Goal: Check status: Check status

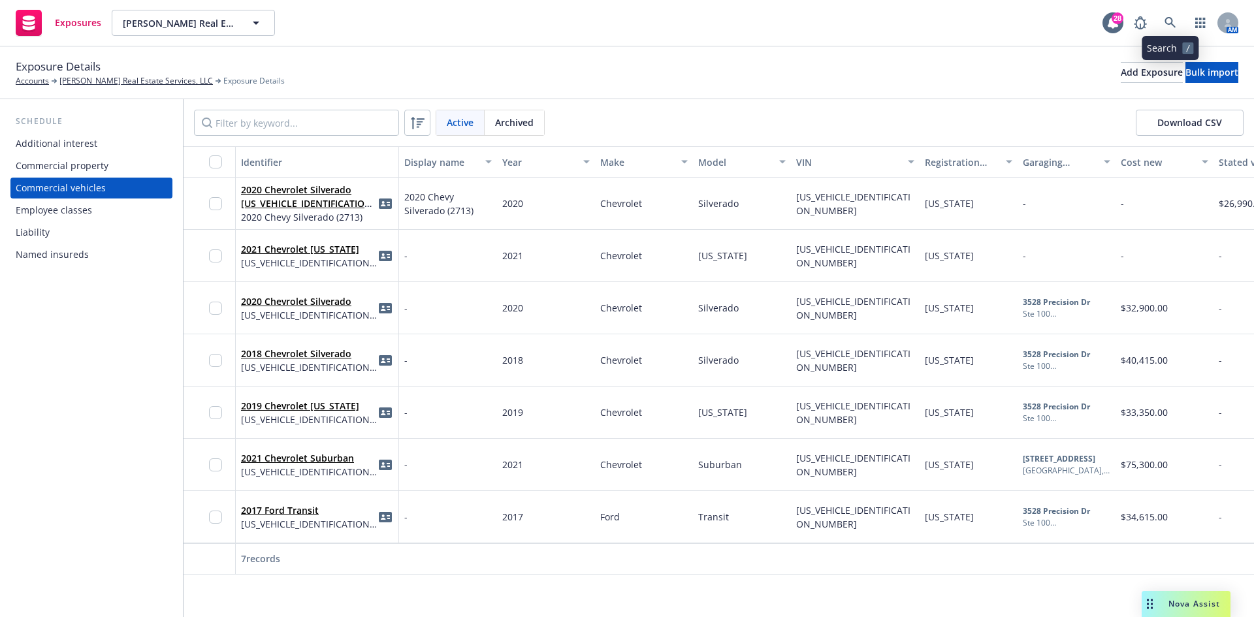
scroll to position [0, 151]
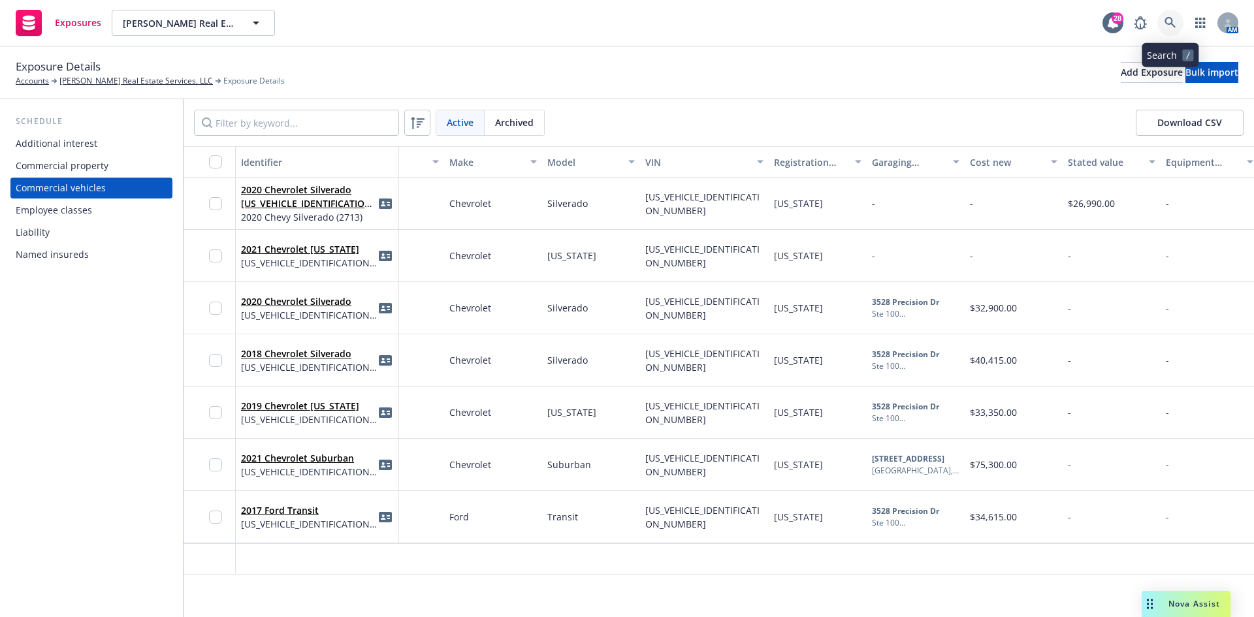
click at [1173, 19] on icon at bounding box center [1170, 23] width 12 height 12
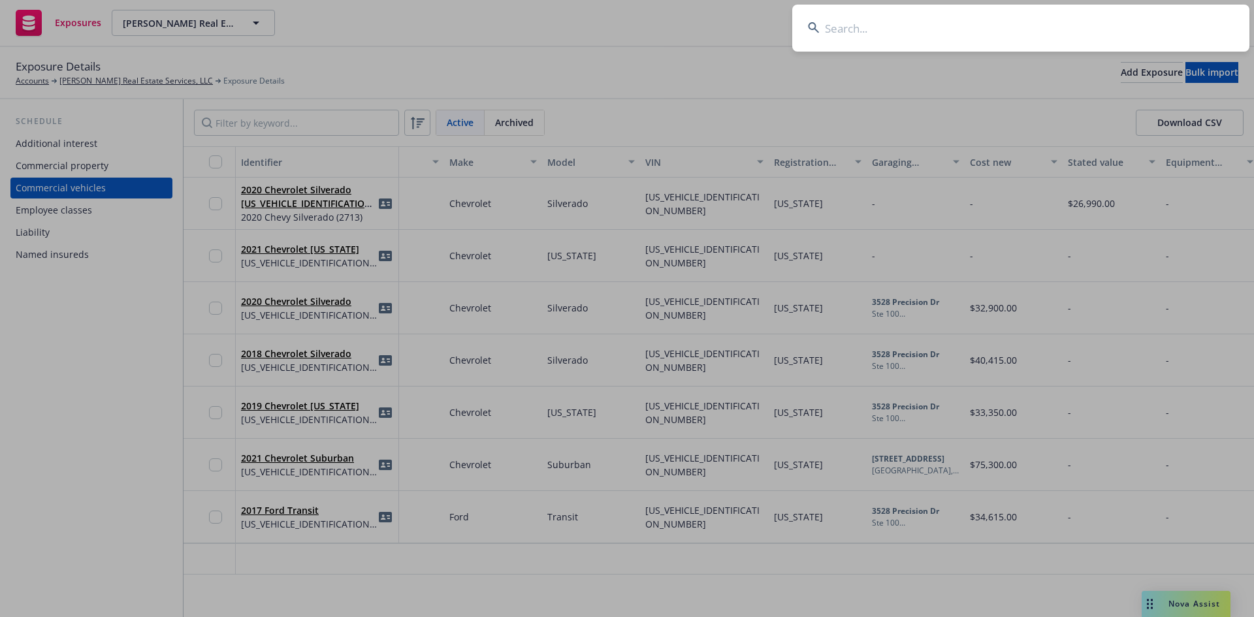
click at [1061, 32] on input at bounding box center [1020, 28] width 457 height 47
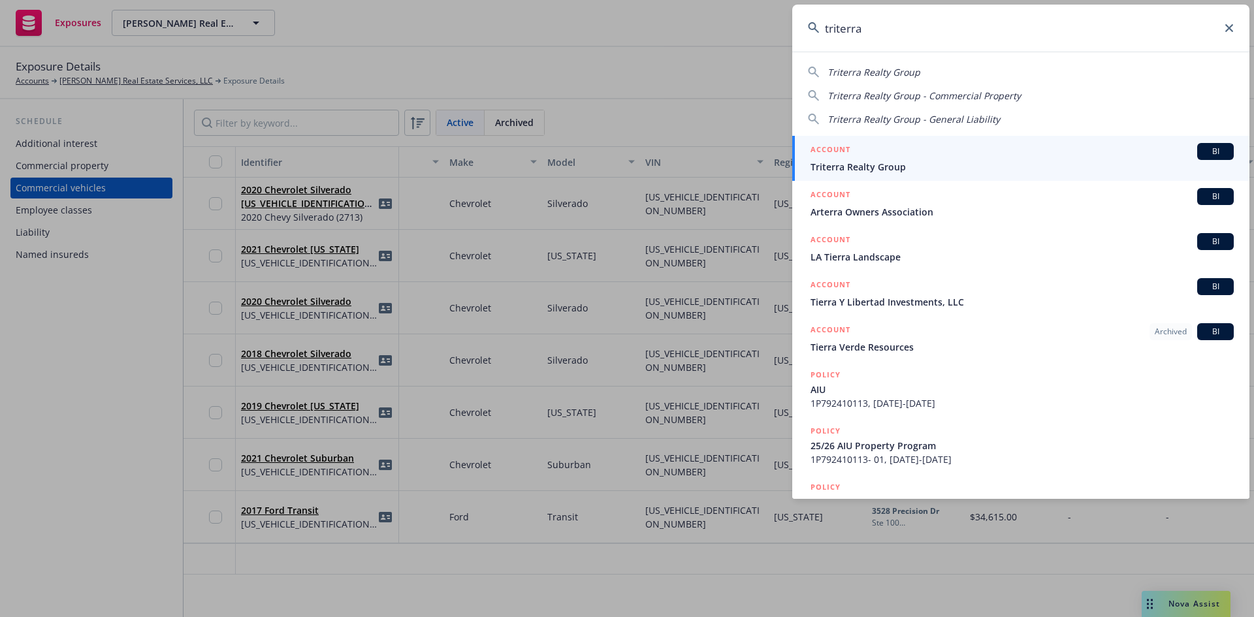
type input "triterra"
click at [872, 160] on span "Triterra Realty Group" at bounding box center [1021, 167] width 423 height 14
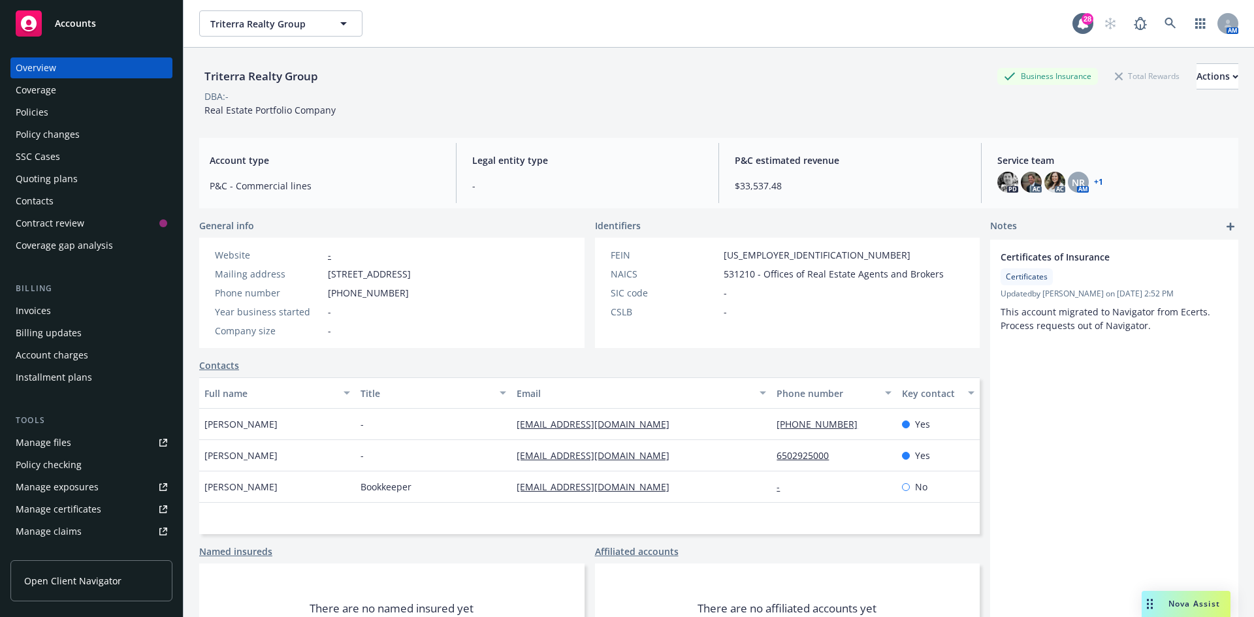
click at [202, 54] on div "Triterra Realty Group Business Insurance Total Rewards Actions DBA: - Real Esta…" at bounding box center [718, 356] width 1070 height 617
click at [54, 116] on div "Policies" at bounding box center [91, 112] width 151 height 21
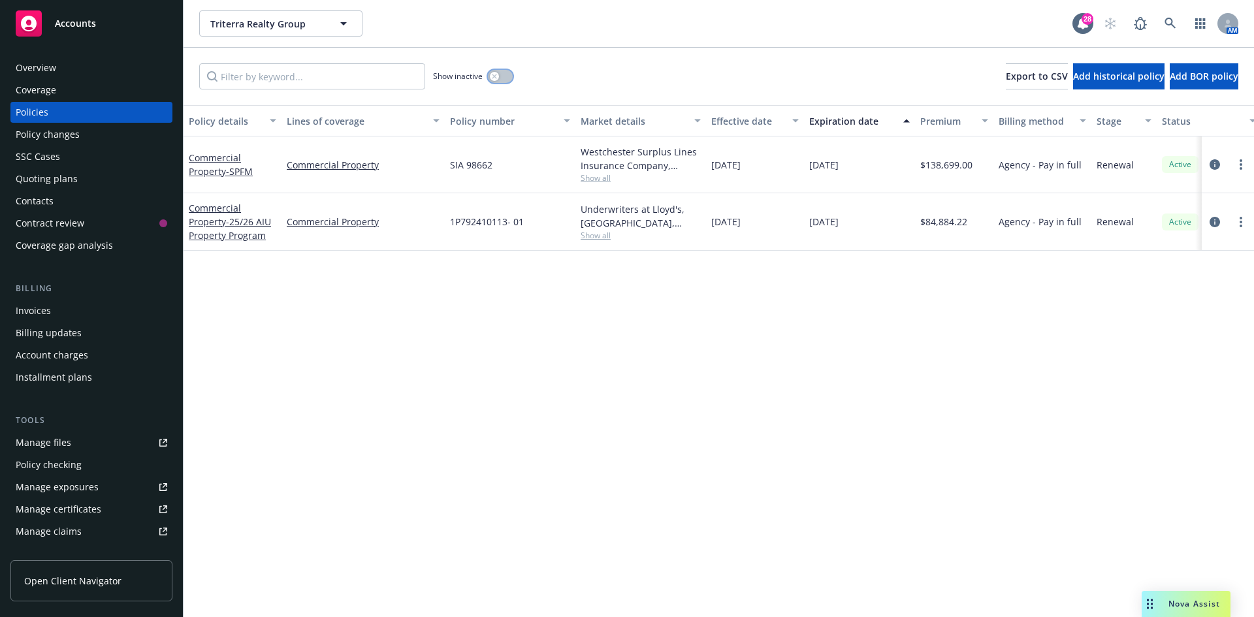
click at [496, 72] on div "button" at bounding box center [494, 76] width 9 height 9
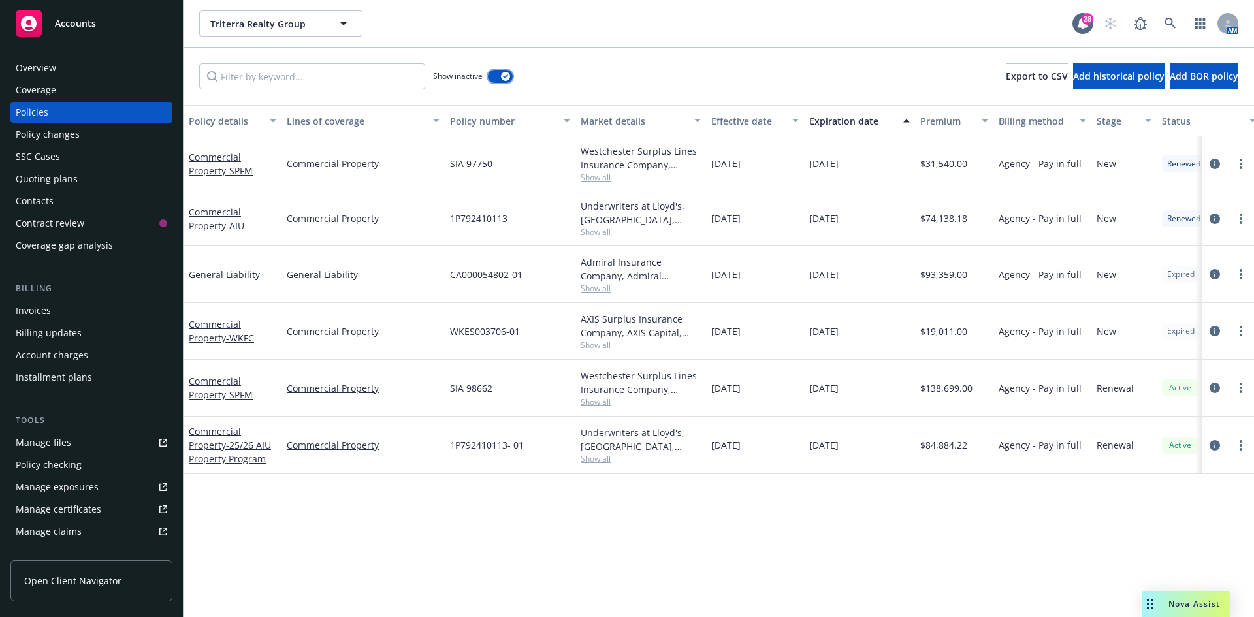
click at [491, 72] on button "button" at bounding box center [500, 76] width 25 height 13
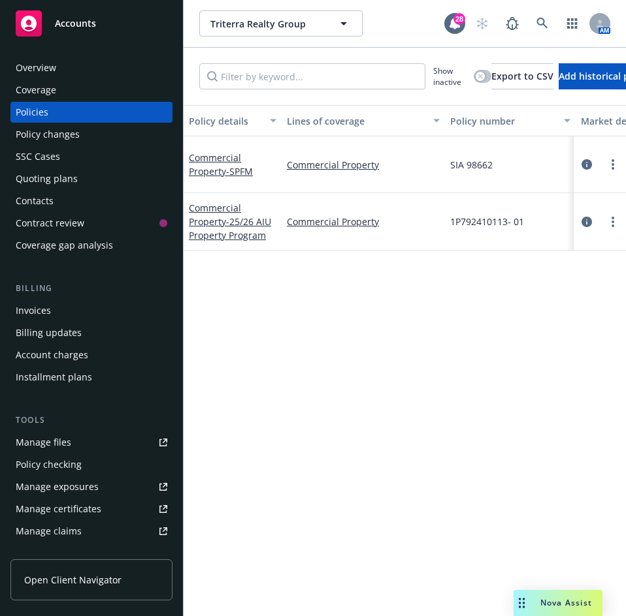
click at [53, 174] on div "Quoting plans" at bounding box center [47, 178] width 62 height 21
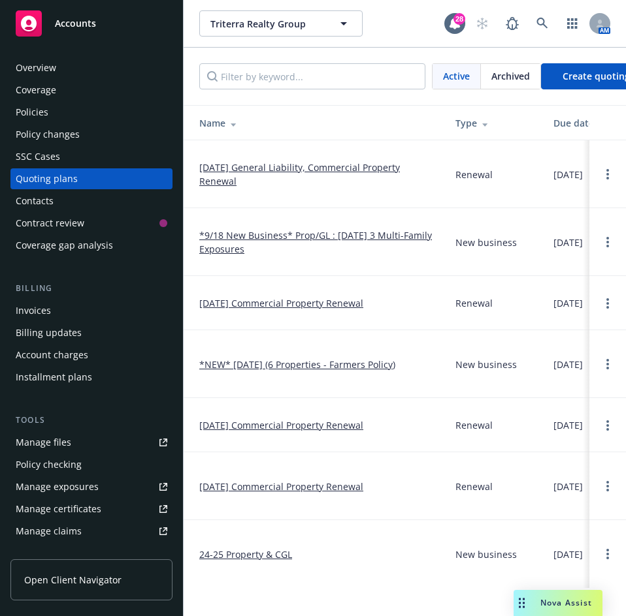
click at [223, 163] on link "[DATE] General Liability, Commercial Property Renewal" at bounding box center [316, 174] width 235 height 27
